Goal: Information Seeking & Learning: Learn about a topic

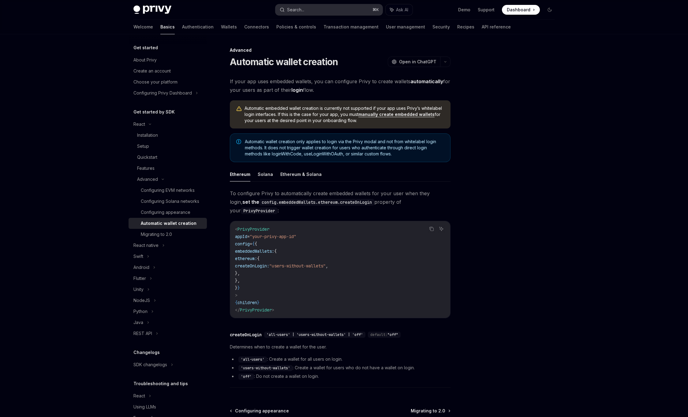
click at [338, 10] on button "Search... ⌘ K" at bounding box center [328, 9] width 107 height 11
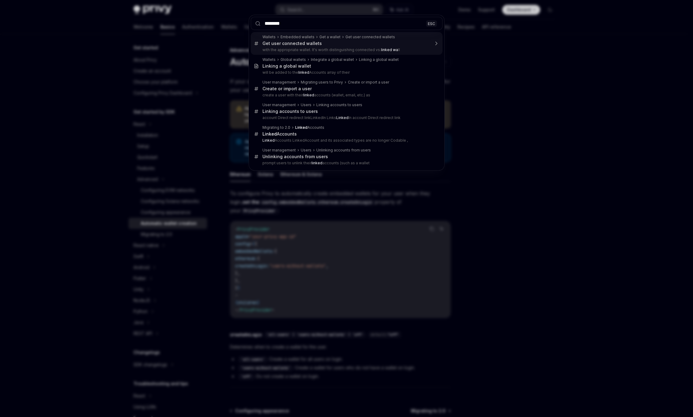
type input "******"
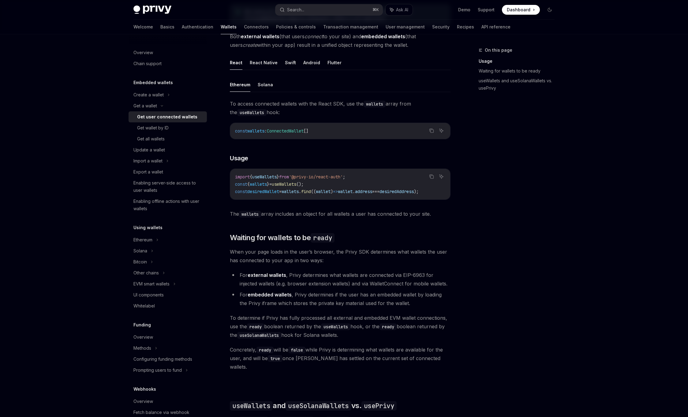
scroll to position [204, 0]
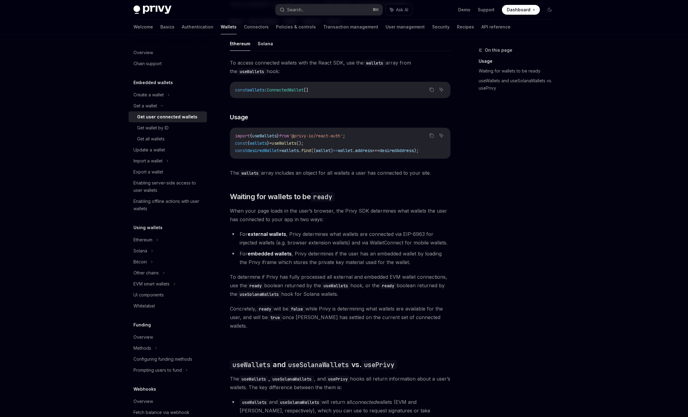
drag, startPoint x: 294, startPoint y: 238, endPoint x: 408, endPoint y: 265, distance: 116.7
click at [408, 265] on ul "For external wallets , Privy determines what wallets are connected via EIP-6963…" at bounding box center [340, 248] width 221 height 37
click at [407, 265] on li "For embedded wallets , Privy determines if the user has an embedded wallet by l…" at bounding box center [340, 257] width 221 height 17
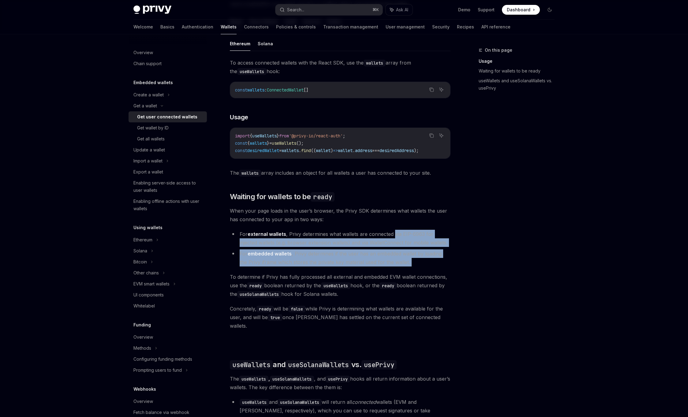
drag, startPoint x: 407, startPoint y: 265, endPoint x: 397, endPoint y: 236, distance: 31.1
click at [397, 236] on ul "For external wallets , Privy determines what wallets are connected via EIP-6963…" at bounding box center [340, 248] width 221 height 37
click at [397, 236] on li "For external wallets , Privy determines what wallets are connected via EIP-6963…" at bounding box center [340, 238] width 221 height 17
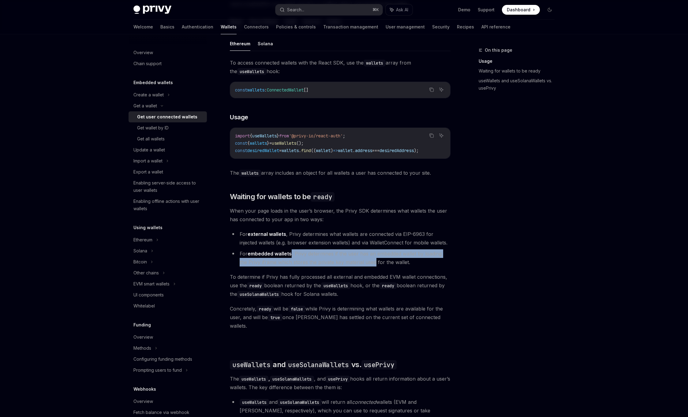
drag, startPoint x: 292, startPoint y: 258, endPoint x: 394, endPoint y: 268, distance: 101.9
click at [392, 267] on li "For embedded wallets , Privy determines if the user has an embedded wallet by l…" at bounding box center [340, 257] width 221 height 17
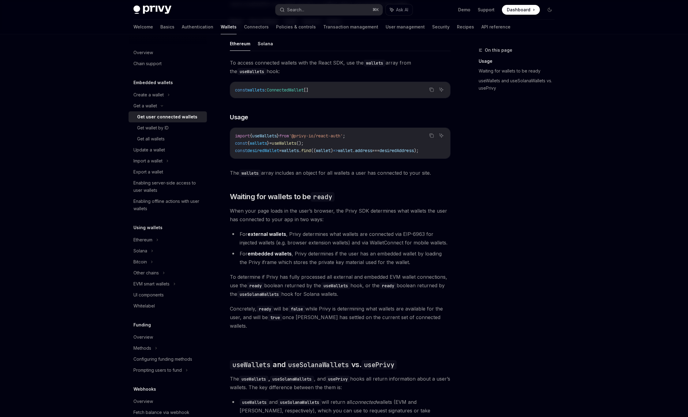
click at [394, 267] on li "For embedded wallets , Privy determines if the user has an embedded wallet by l…" at bounding box center [340, 257] width 221 height 17
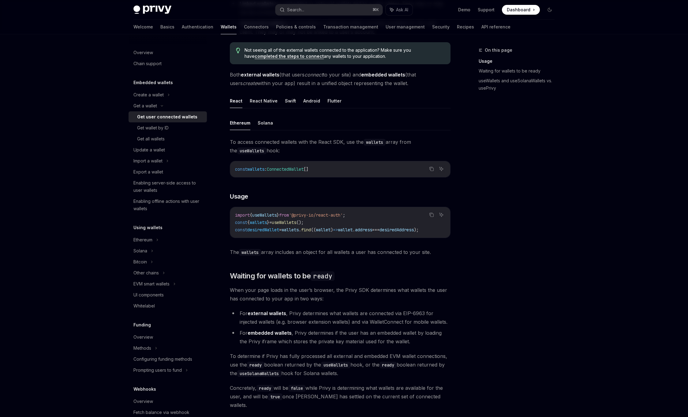
scroll to position [0, 0]
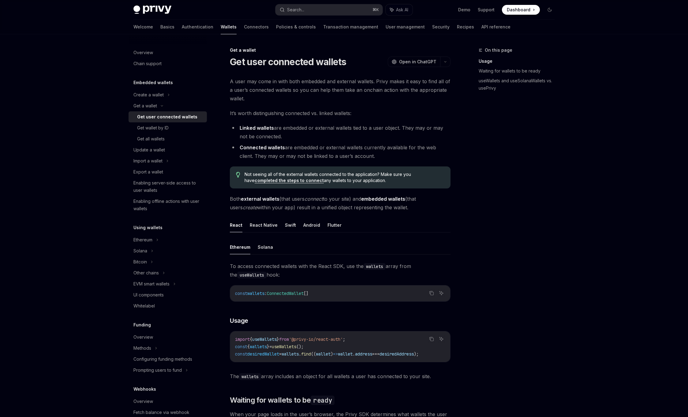
drag, startPoint x: 412, startPoint y: 208, endPoint x: 272, endPoint y: 201, distance: 140.7
click at [272, 200] on span "Both external wallets (that users connect to your site) and embedded wallets (t…" at bounding box center [340, 203] width 221 height 17
click at [285, 197] on span "Both external wallets (that users connect to your site) and embedded wallets (t…" at bounding box center [340, 203] width 221 height 17
drag, startPoint x: 285, startPoint y: 197, endPoint x: 396, endPoint y: 202, distance: 111.8
click at [396, 202] on span "Both external wallets (that users connect to your site) and embedded wallets (t…" at bounding box center [340, 203] width 221 height 17
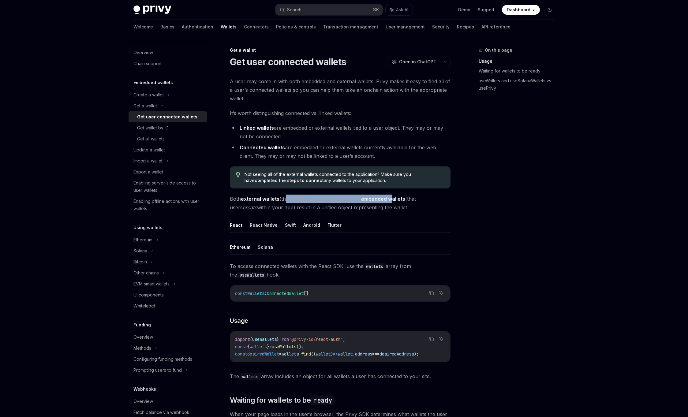
click at [396, 202] on span "Both external wallets (that users connect to your site) and embedded wallets (t…" at bounding box center [340, 203] width 221 height 17
drag, startPoint x: 273, startPoint y: 128, endPoint x: 241, endPoint y: 127, distance: 32.5
click at [241, 127] on li "Linked wallets are embedded or external wallets tied to a user object. They may…" at bounding box center [340, 132] width 221 height 17
click at [241, 127] on strong "Linked wallets" at bounding box center [257, 128] width 34 height 6
drag, startPoint x: 241, startPoint y: 127, endPoint x: 267, endPoint y: 127, distance: 26.3
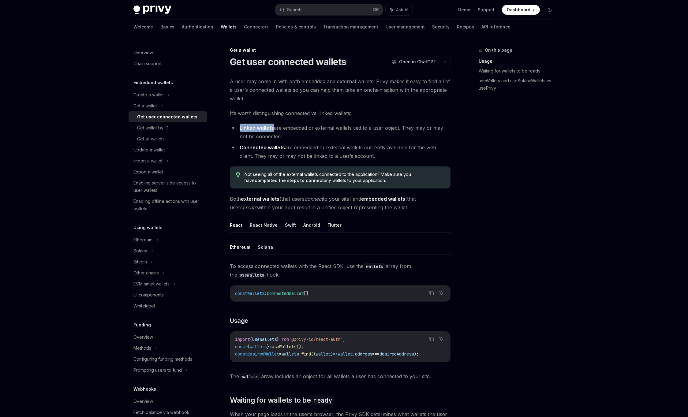
click at [267, 127] on strong "Linked wallets" at bounding box center [257, 128] width 34 height 6
drag, startPoint x: 295, startPoint y: 139, endPoint x: 240, endPoint y: 127, distance: 56.6
click at [240, 127] on li "Linked wallets are embedded or external wallets tied to a user object. They may…" at bounding box center [340, 132] width 221 height 17
click at [240, 127] on strong "Linked wallets" at bounding box center [257, 128] width 34 height 6
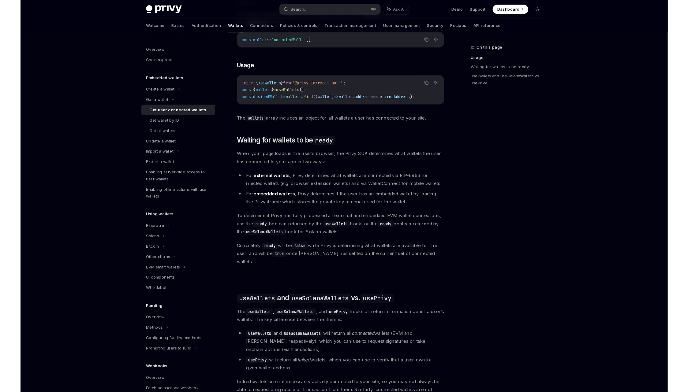
scroll to position [254, 0]
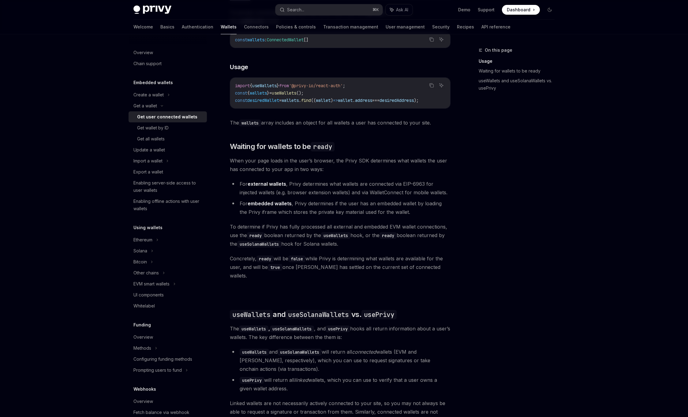
click at [521, 314] on div "On this page Usage Waiting for wallets to be ready useWallets and useSolanaWall…" at bounding box center [513, 232] width 93 height 371
click at [416, 286] on div "Ethereum Solana To access connected wallets with the React SDK, use the wallets…" at bounding box center [340, 237] width 221 height 502
click at [51, 354] on div "Privy Docs home page Search... ⌘ K Ask AI Demo Support Dashboard Dashboard Sear…" at bounding box center [344, 162] width 688 height 833
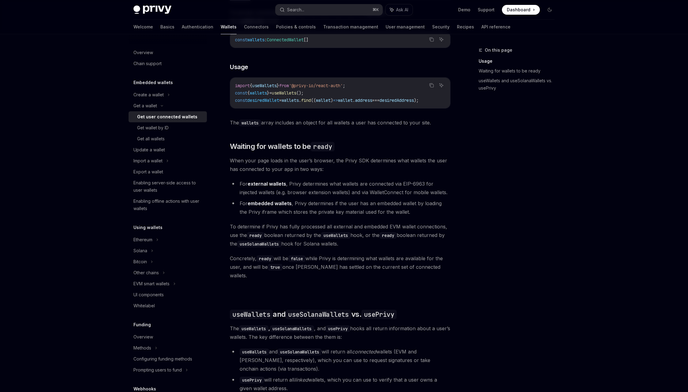
type textarea "*"
